Goal: Navigation & Orientation: Find specific page/section

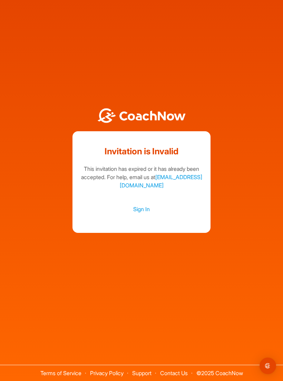
click at [146, 213] on link "Sign In" at bounding box center [141, 209] width 124 height 9
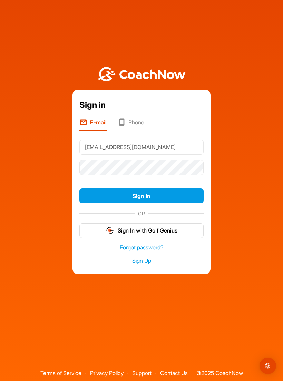
type input "scotgreenwell73@aol.com"
click at [165, 203] on button "Sign In" at bounding box center [141, 196] width 124 height 15
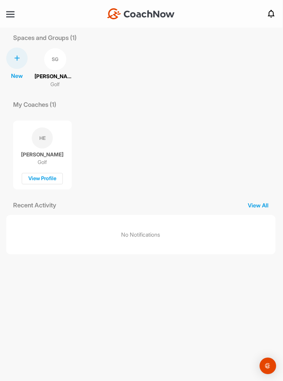
click at [9, 16] on div at bounding box center [10, 14] width 8 height 5
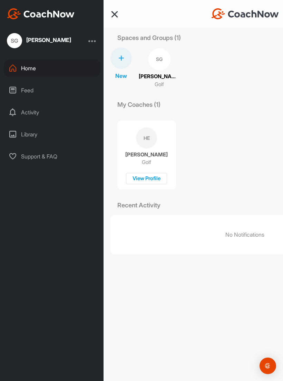
click at [31, 117] on div "Activity" at bounding box center [52, 112] width 97 height 17
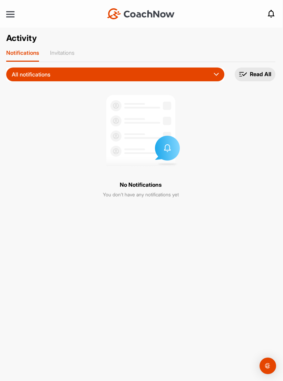
click at [11, 15] on div at bounding box center [10, 14] width 8 height 1
